Goal: Transaction & Acquisition: Obtain resource

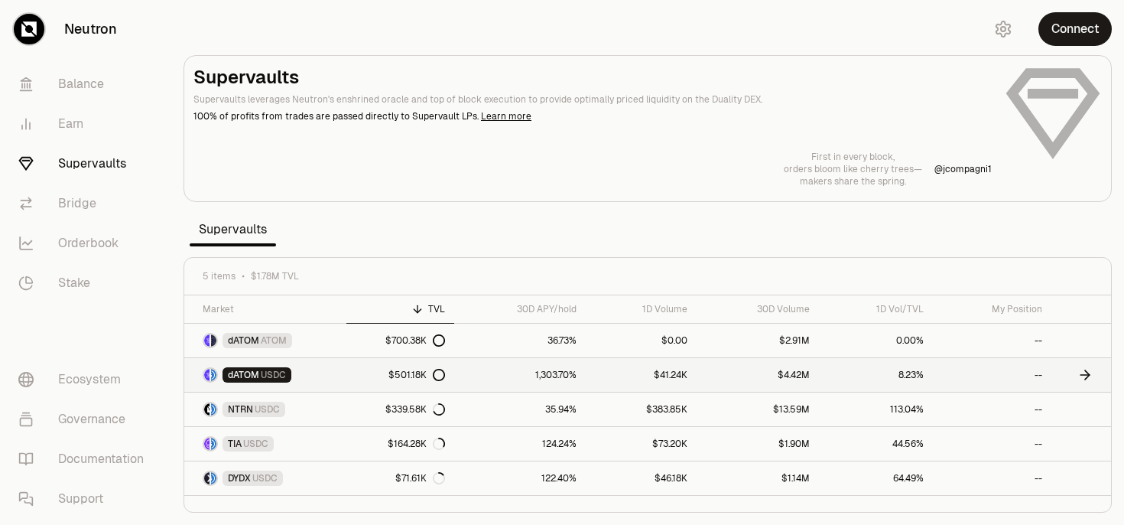
click at [439, 377] on icon at bounding box center [439, 375] width 12 height 12
click at [1065, 31] on button "Connect" at bounding box center [1075, 29] width 73 height 34
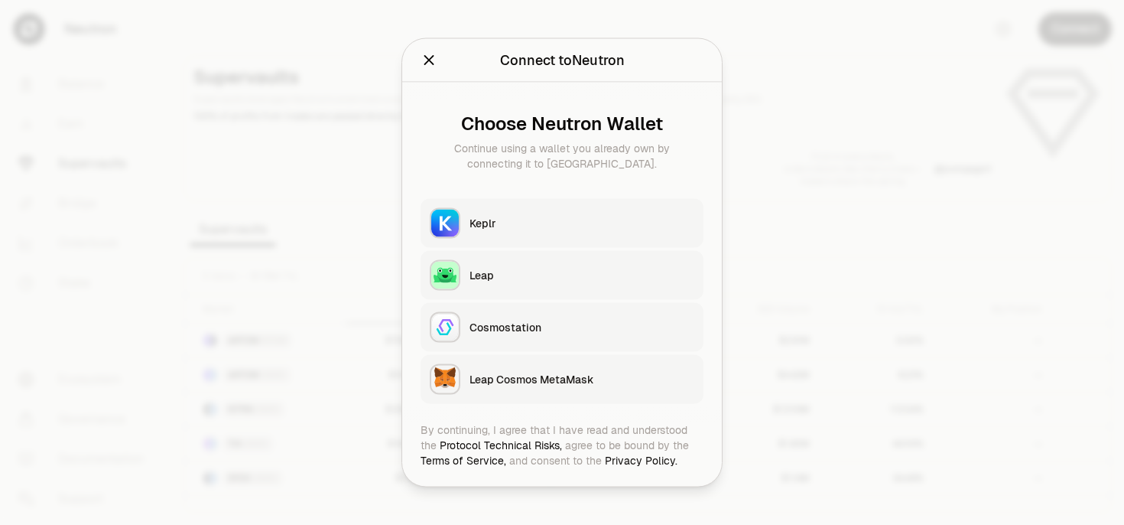
click at [590, 232] on button "Keplr" at bounding box center [562, 223] width 283 height 49
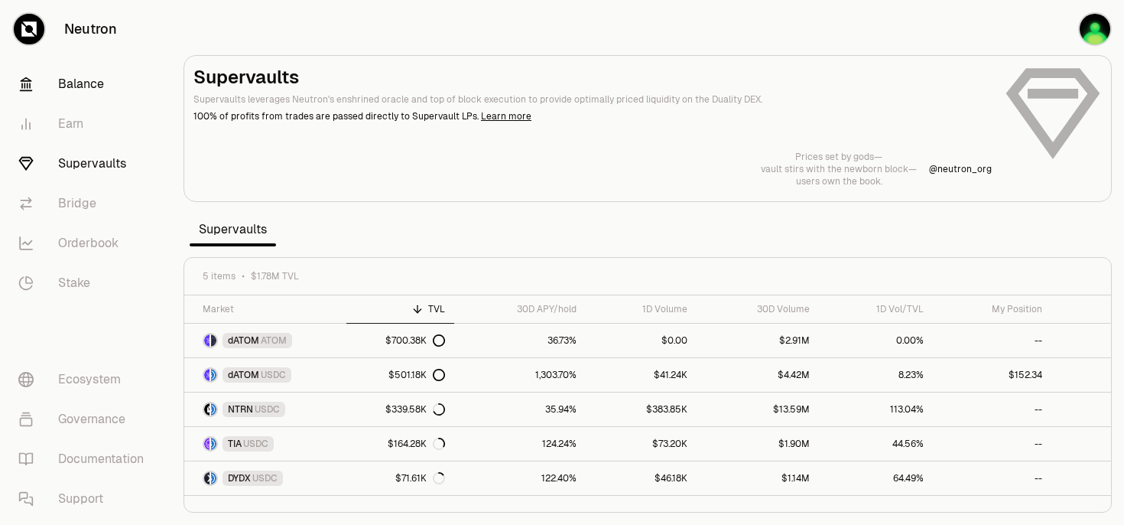
click at [93, 79] on link "Balance" at bounding box center [85, 84] width 159 height 40
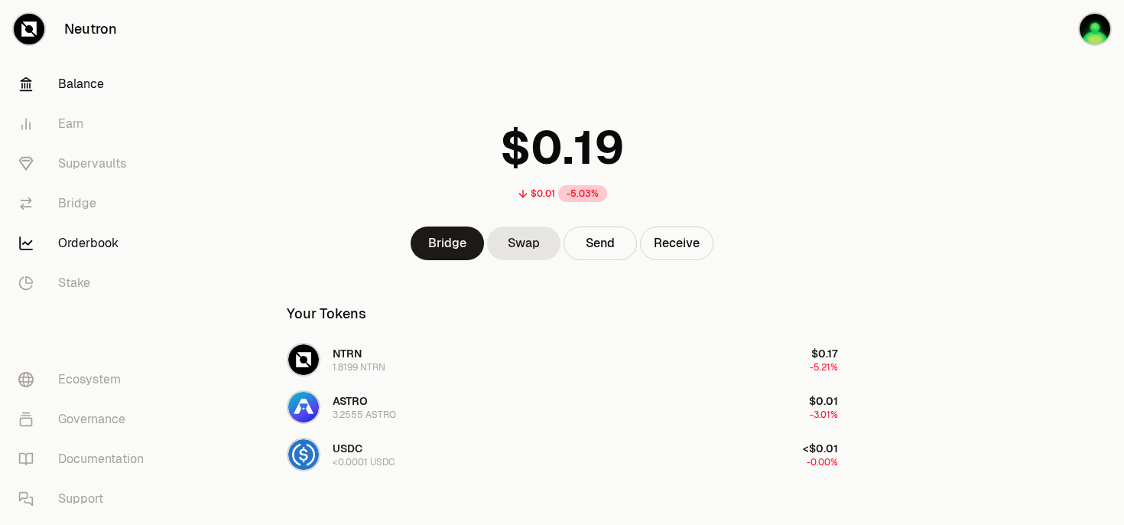
click at [98, 236] on link "Orderbook" at bounding box center [85, 243] width 159 height 40
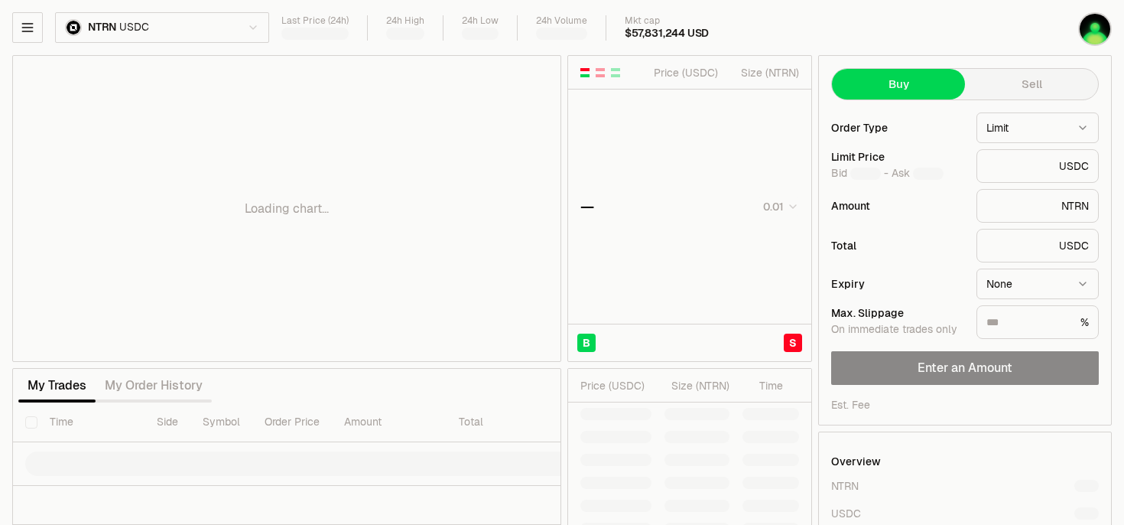
type input "********"
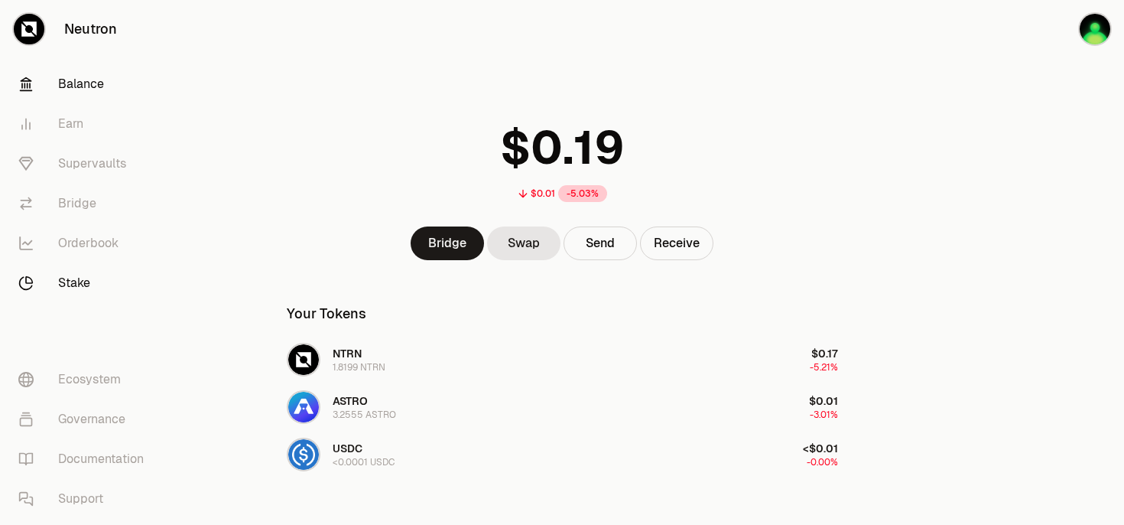
click at [80, 278] on link "Stake" at bounding box center [85, 283] width 159 height 40
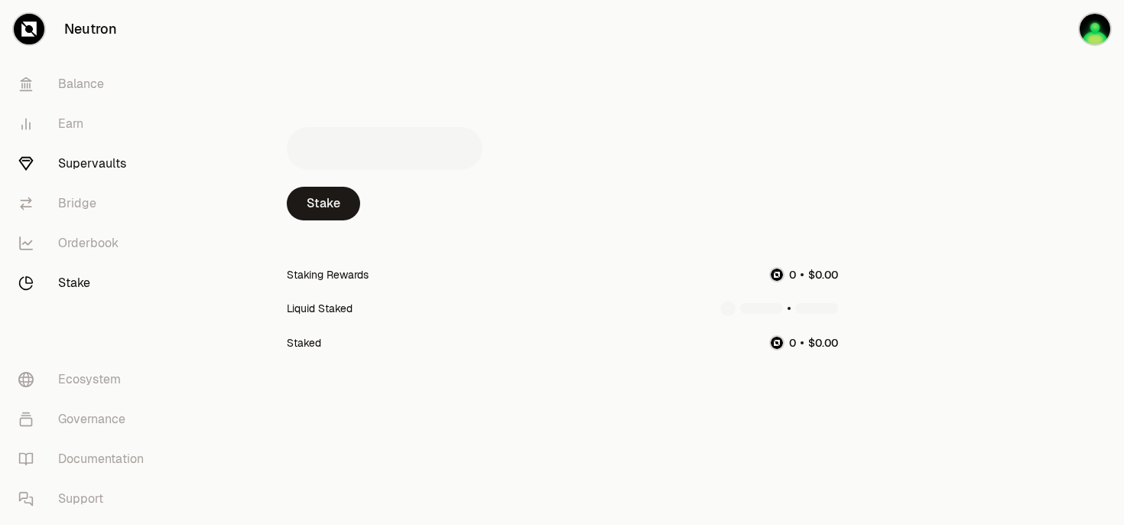
click at [81, 163] on link "Supervaults" at bounding box center [85, 164] width 159 height 40
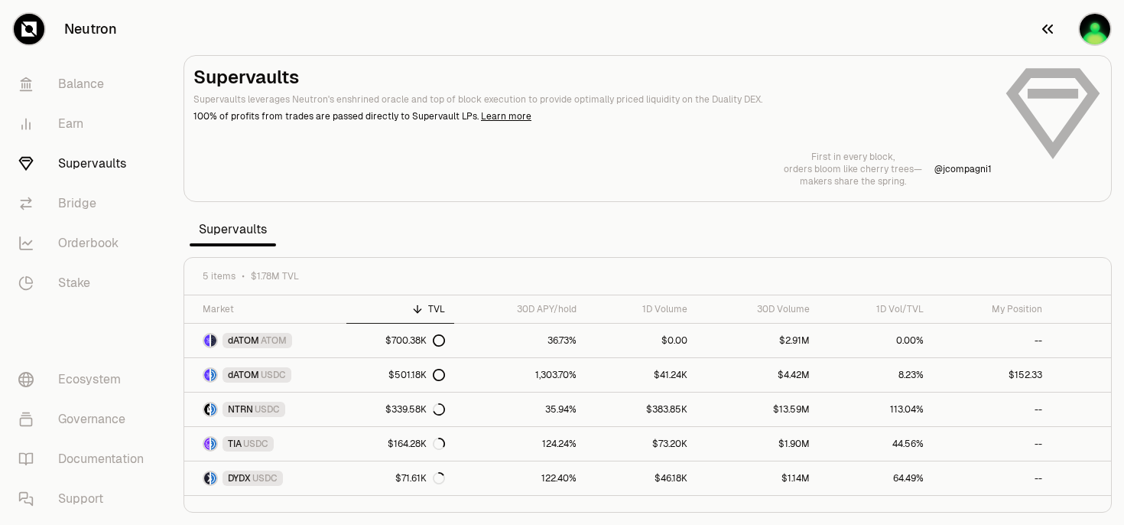
click at [1093, 28] on img "button" at bounding box center [1095, 29] width 31 height 31
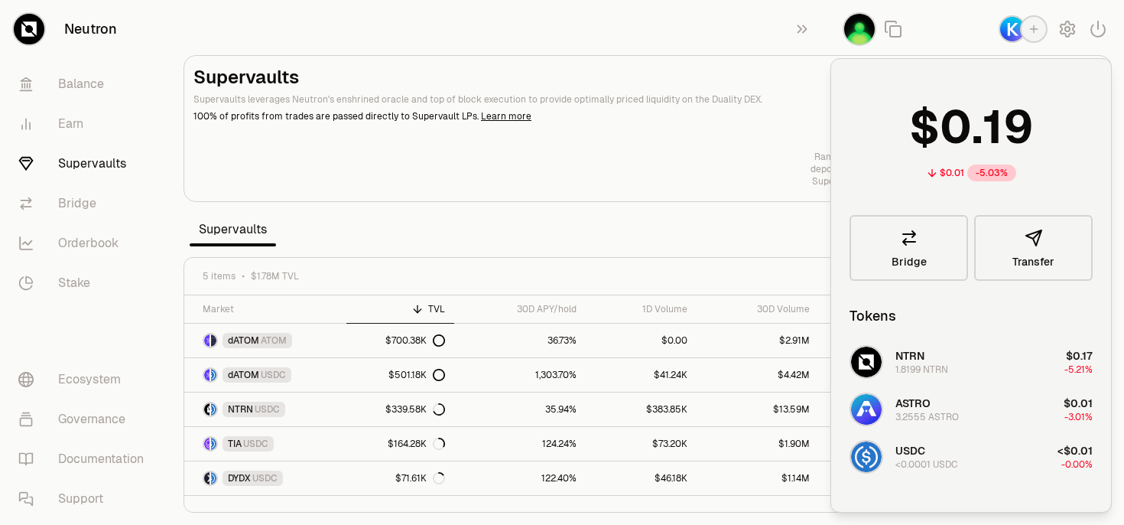
click at [379, 207] on section "Supervaults Supervaults leverages Neutron's enshrined oracle and top of block e…" at bounding box center [647, 262] width 953 height 525
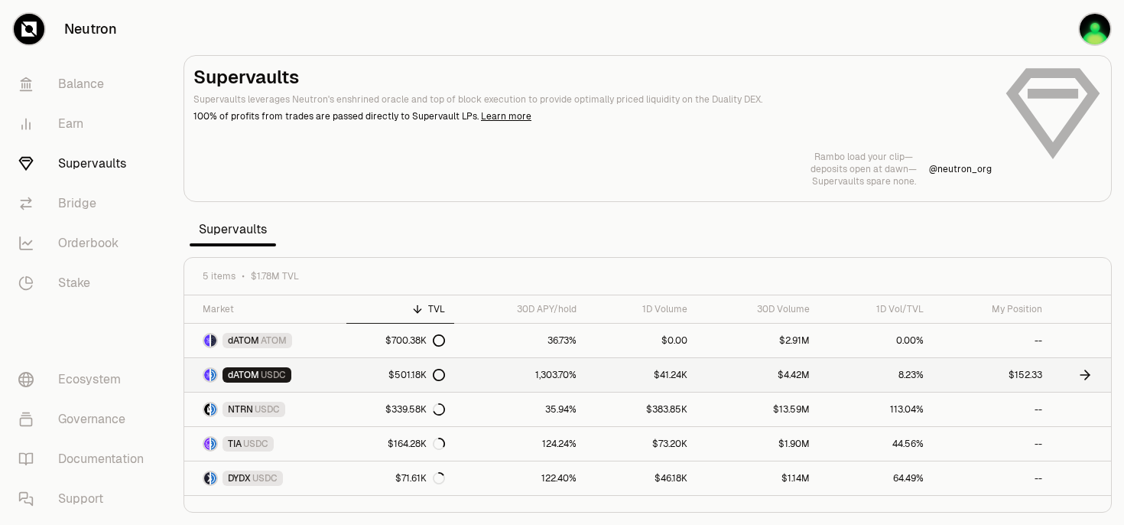
click at [1084, 375] on icon at bounding box center [1085, 374] width 15 height 15
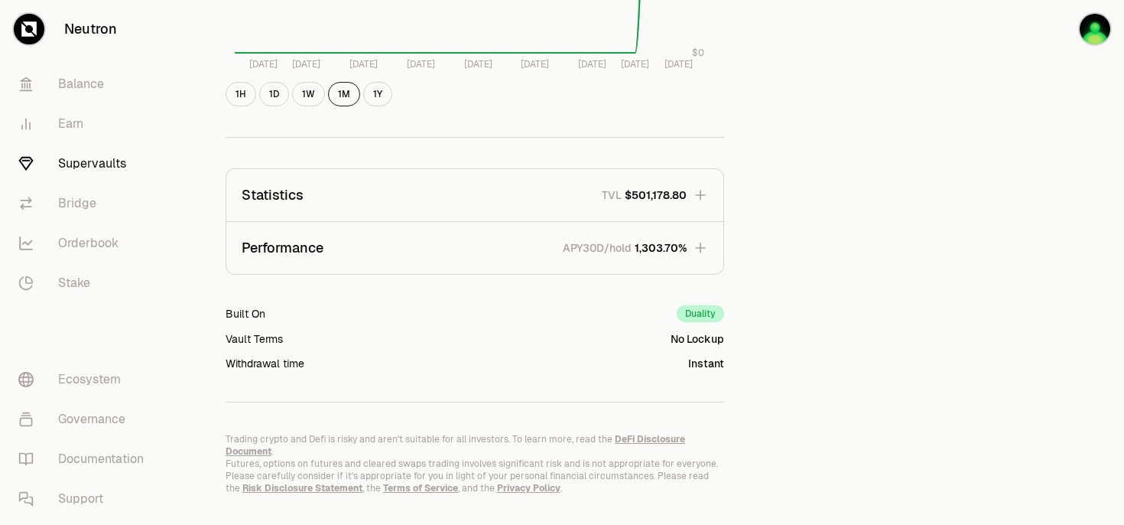
scroll to position [875, 0]
click at [700, 248] on icon "button" at bounding box center [700, 245] width 10 height 10
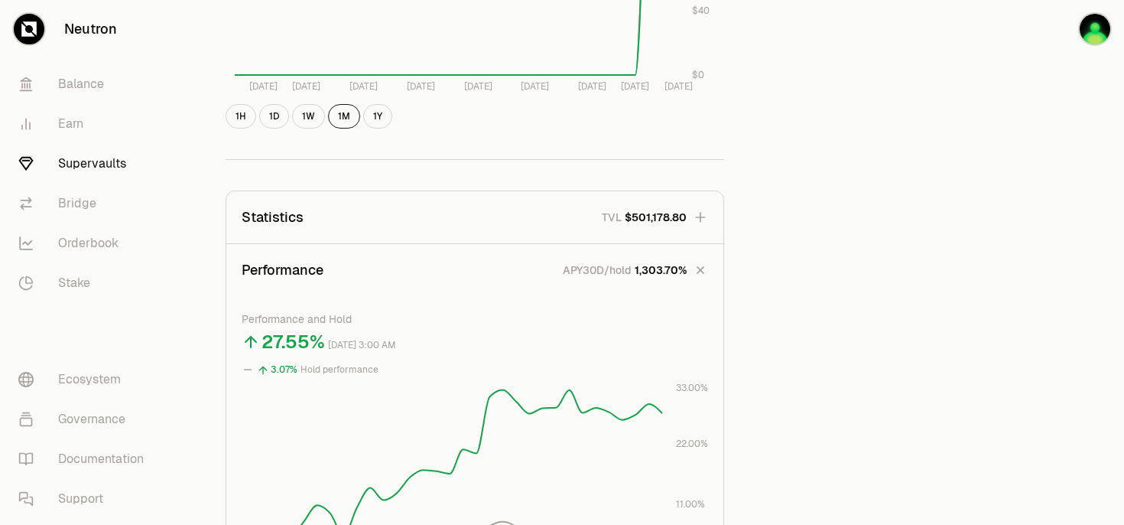
scroll to position [840, 0]
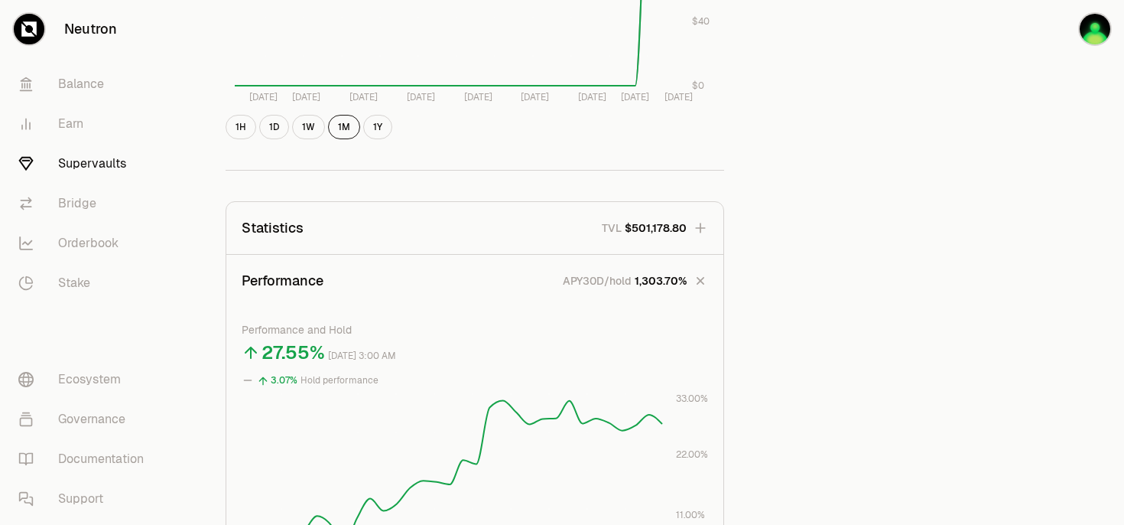
click at [703, 229] on icon "button" at bounding box center [700, 227] width 15 height 15
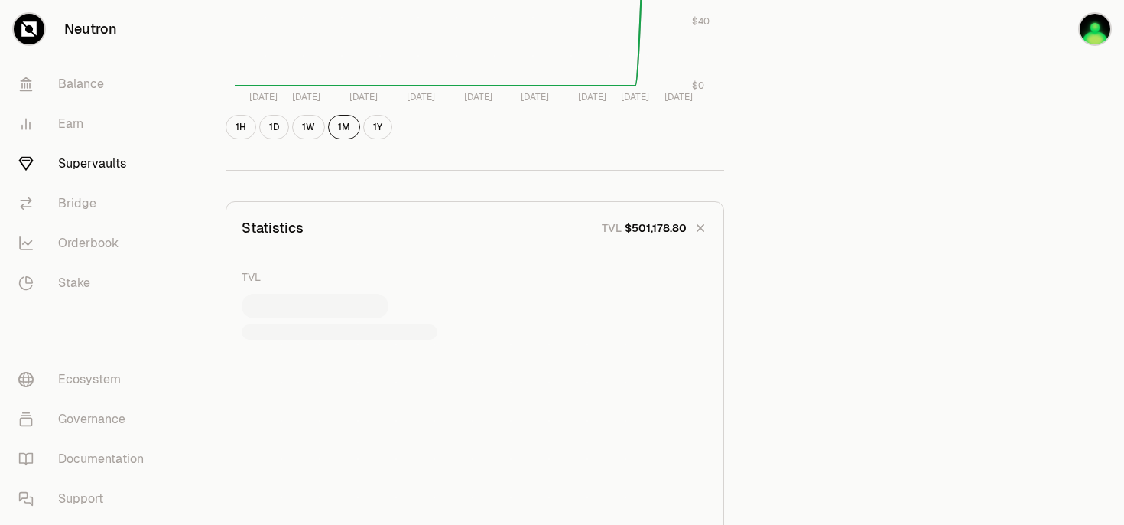
click at [703, 229] on icon "button" at bounding box center [701, 228] width 15 height 15
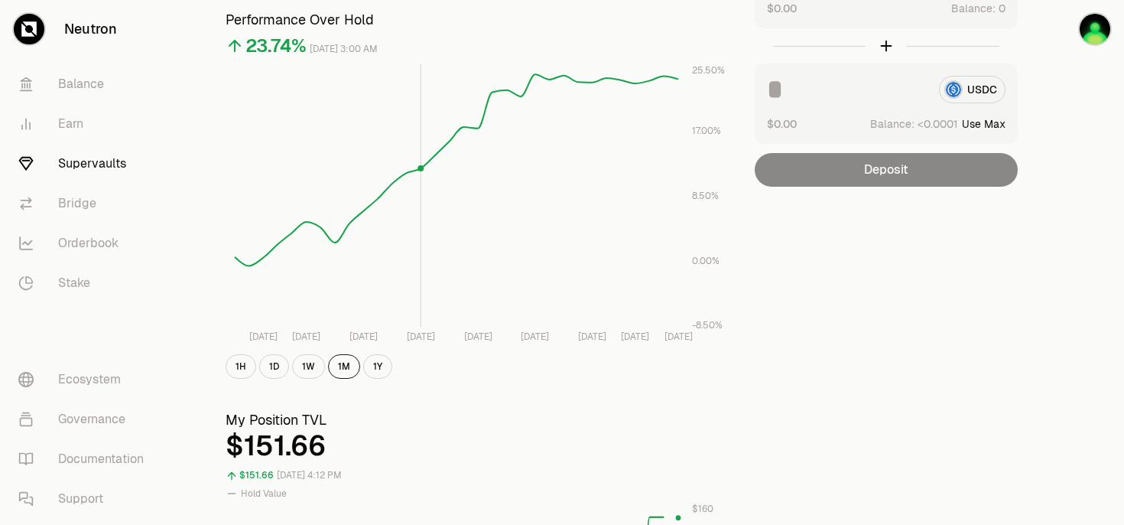
scroll to position [0, 0]
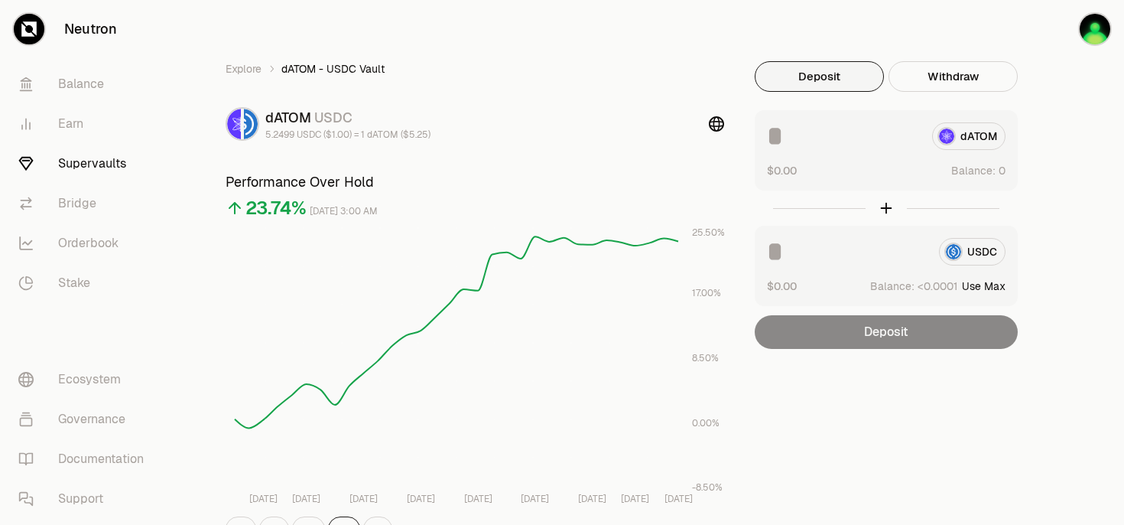
click at [980, 282] on button "Use Max" at bounding box center [984, 285] width 44 height 15
type input "********"
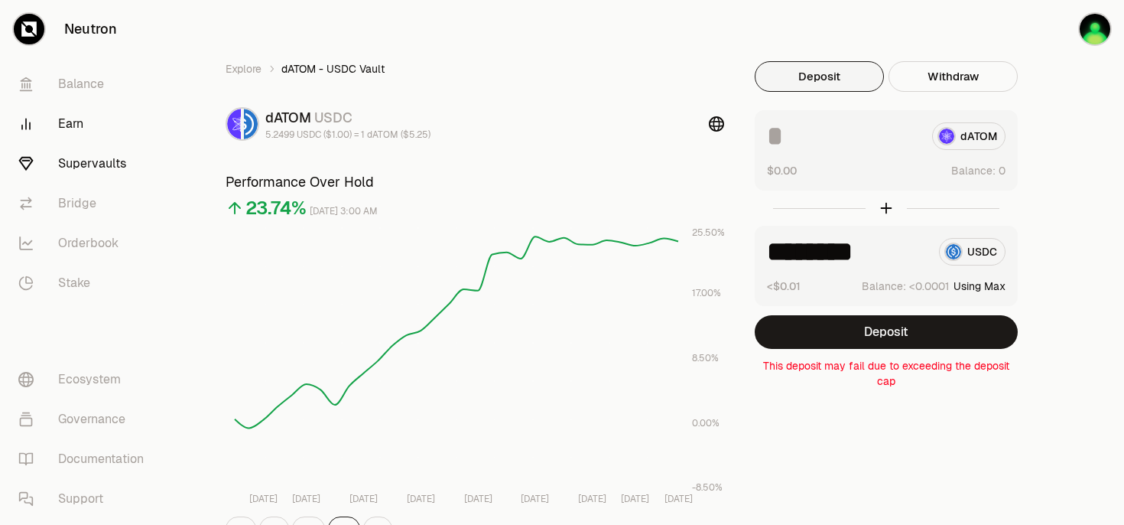
click at [75, 123] on link "Earn" at bounding box center [85, 124] width 159 height 40
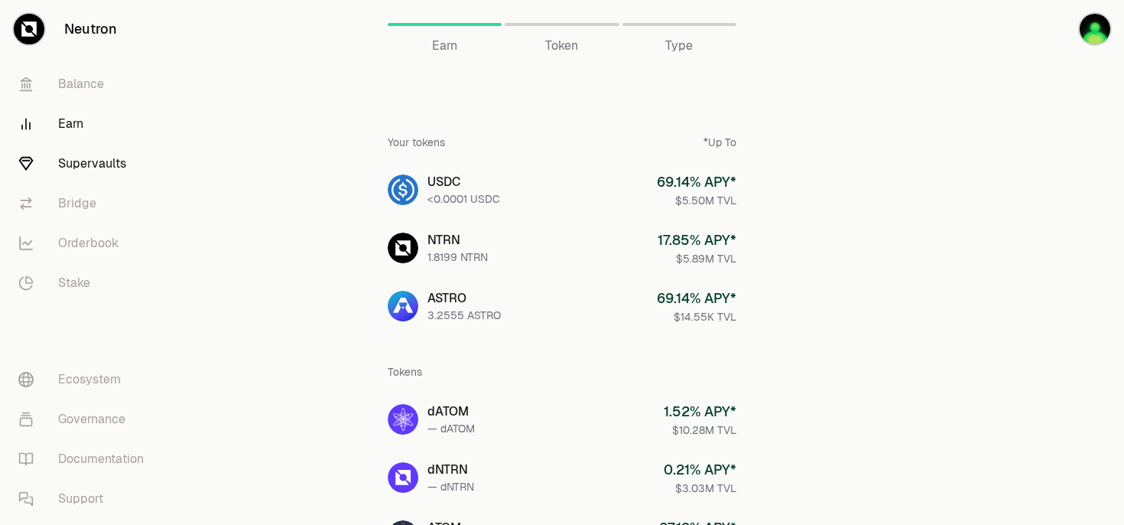
click at [93, 165] on link "Supervaults" at bounding box center [85, 164] width 159 height 40
